Goal: Ask a question

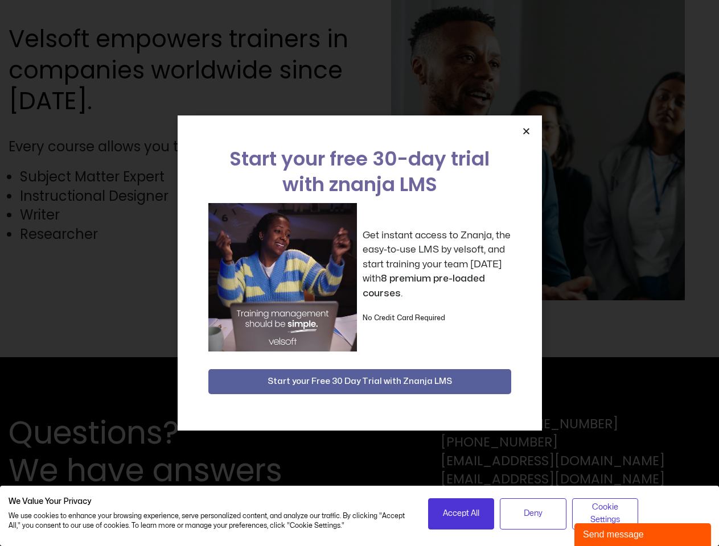
click at [359, 273] on div "Get instant access to Znanja, the easy-to-use LMS by velsoft, and start trainin…" at bounding box center [359, 277] width 303 height 149
click at [526, 131] on icon "Close" at bounding box center [526, 131] width 9 height 9
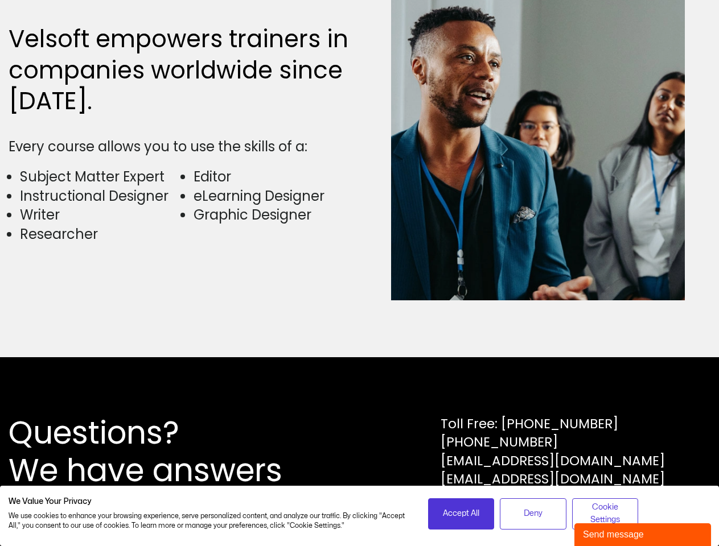
click at [360, 382] on div "Questions? We have answers Toll Free: [PHONE_NUMBER] [PHONE_NUMBER] [EMAIL_ADDR…" at bounding box center [359, 451] width 719 height 189
click at [461, 514] on span "Accept All" at bounding box center [461, 514] width 36 height 13
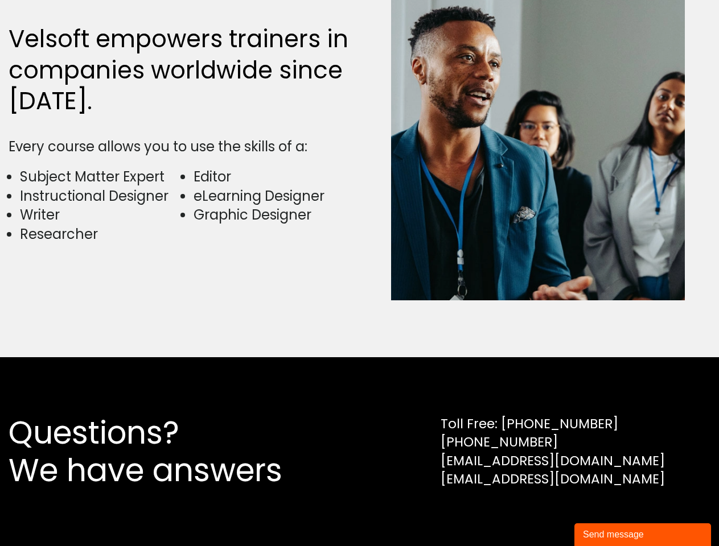
click at [533, 514] on div "Questions? We have answers Toll Free: [PHONE_NUMBER] [PHONE_NUMBER] [EMAIL_ADDR…" at bounding box center [359, 451] width 719 height 189
click at [605, 514] on div "Questions? We have answers Toll Free: [PHONE_NUMBER] [PHONE_NUMBER] [EMAIL_ADDR…" at bounding box center [359, 451] width 719 height 189
click at [643, 535] on div "Send message" at bounding box center [643, 535] width 120 height 14
